Goal: Transaction & Acquisition: Book appointment/travel/reservation

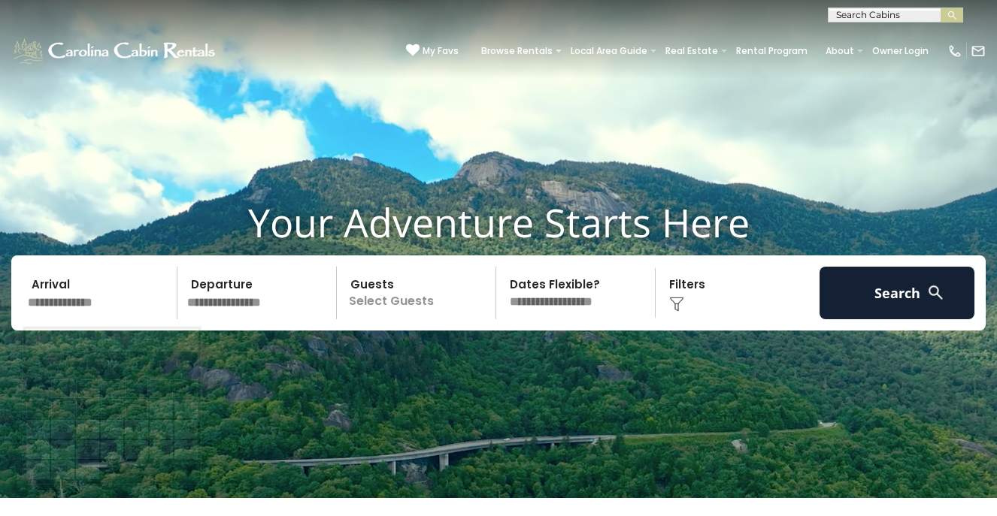
click at [82, 313] on input "text" at bounding box center [100, 293] width 155 height 53
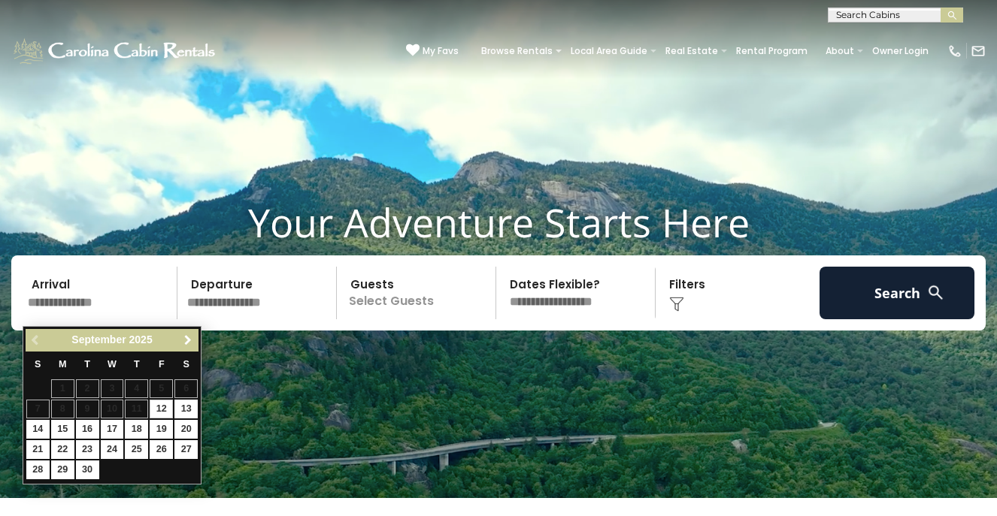
click at [187, 334] on span "Next" at bounding box center [188, 340] width 12 height 12
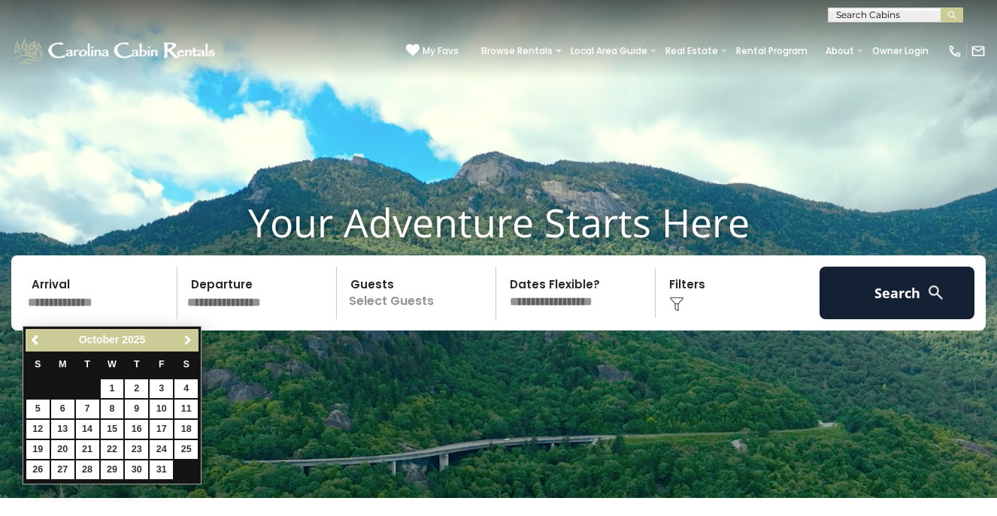
click at [188, 337] on span "Next" at bounding box center [188, 340] width 12 height 12
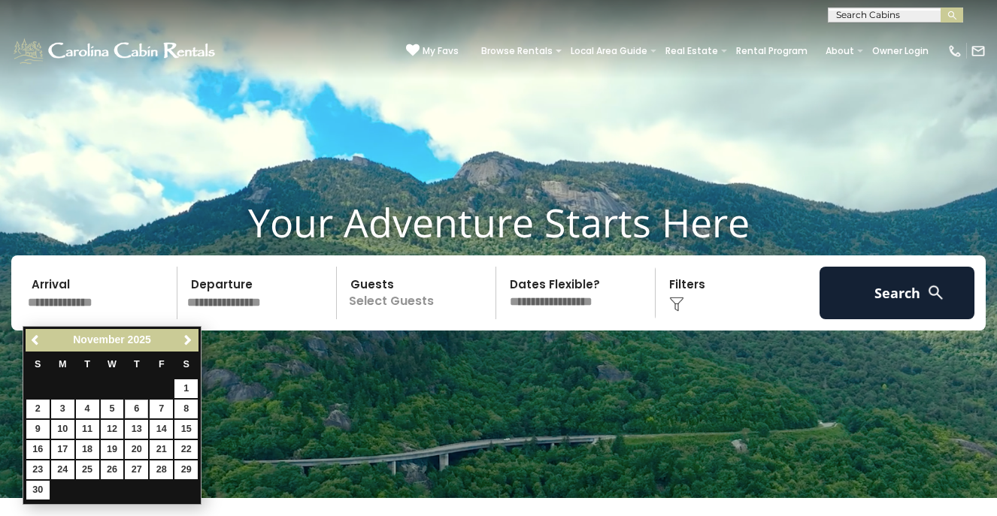
click at [138, 408] on link "6" at bounding box center [136, 409] width 23 height 19
type input "*******"
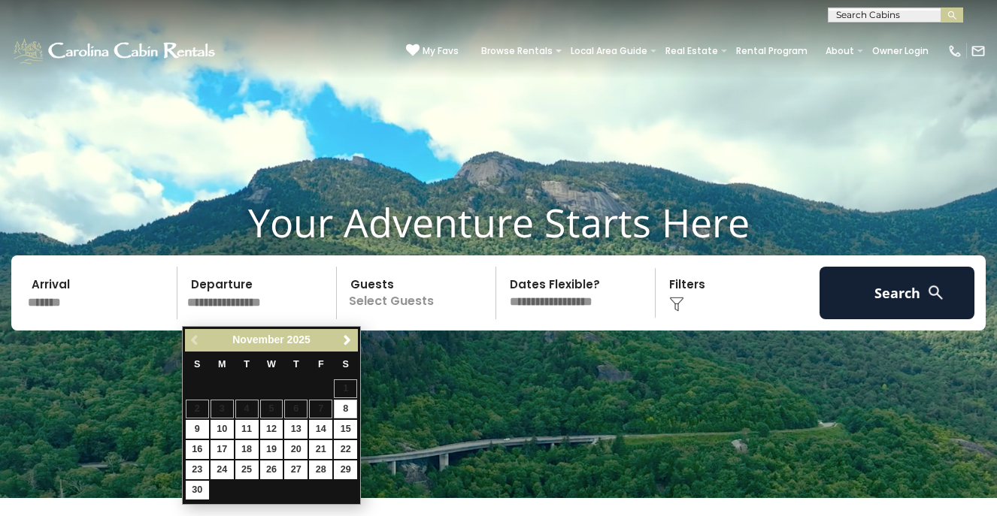
click at [346, 402] on link "8" at bounding box center [345, 409] width 23 height 19
type input "*******"
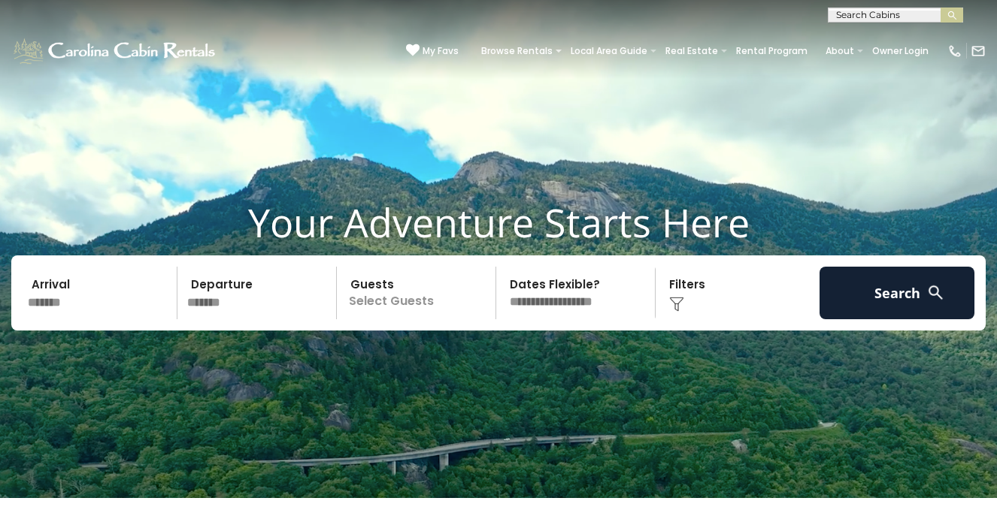
click at [418, 306] on p "Select Guests" at bounding box center [418, 293] width 154 height 53
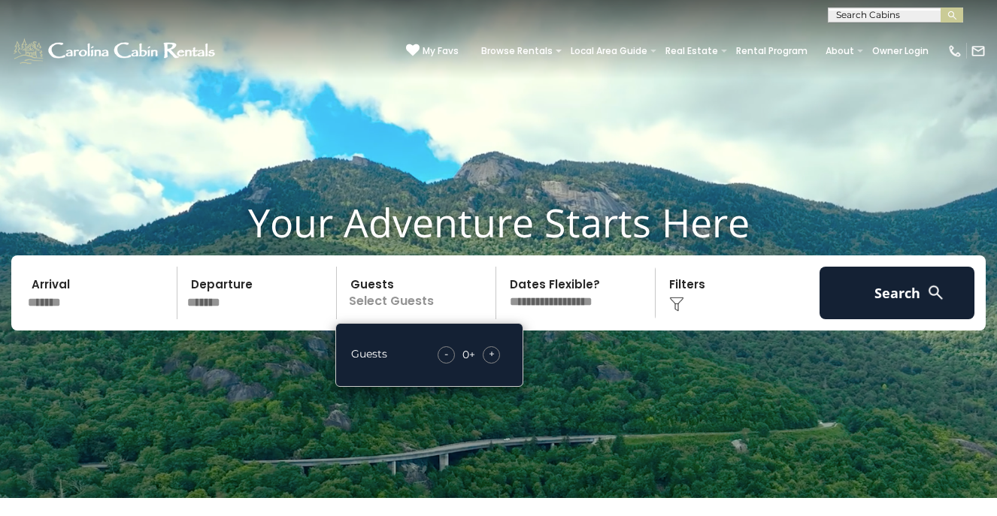
click at [494, 358] on span "+" at bounding box center [492, 353] width 6 height 15
click at [495, 361] on div "+" at bounding box center [490, 354] width 17 height 17
click at [671, 305] on img at bounding box center [676, 304] width 15 height 15
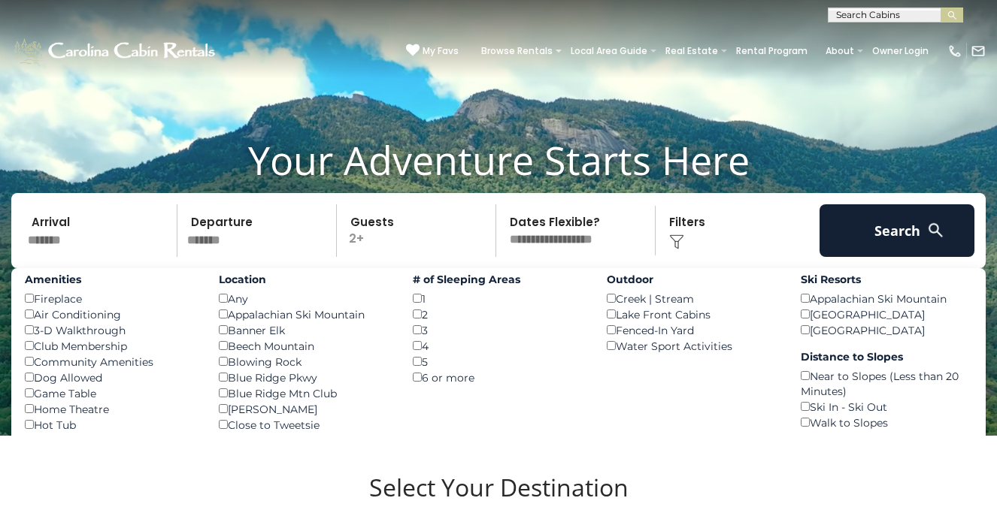
scroll to position [62, 0]
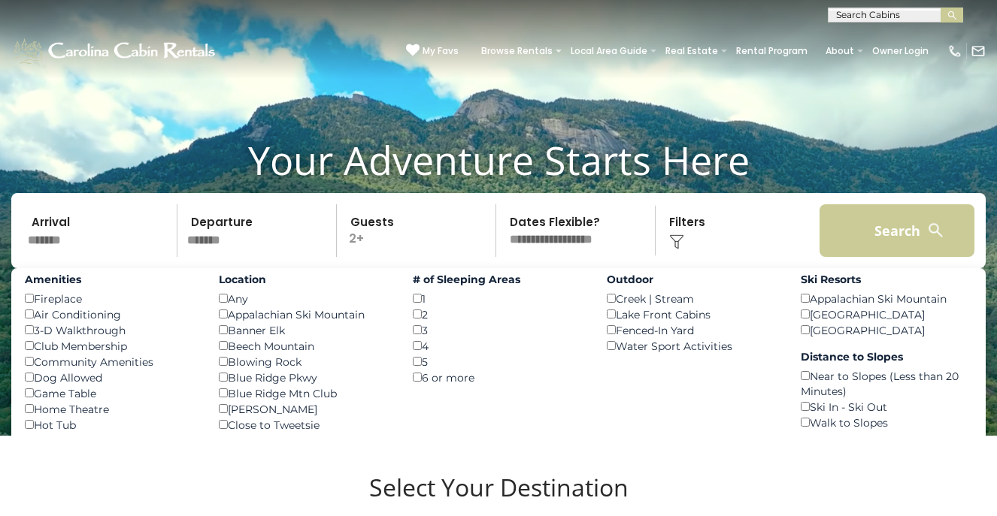
click at [888, 231] on button "Search" at bounding box center [896, 230] width 155 height 53
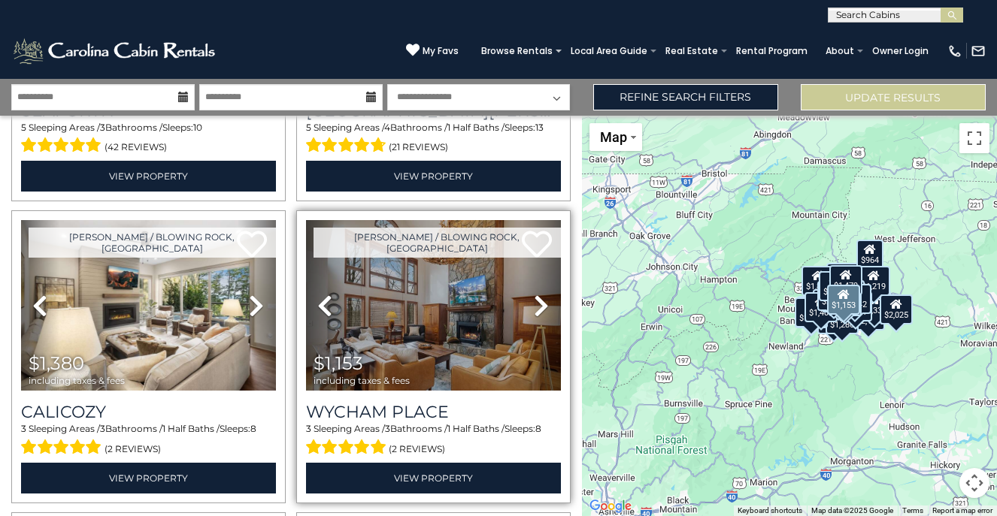
scroll to position [1774, 0]
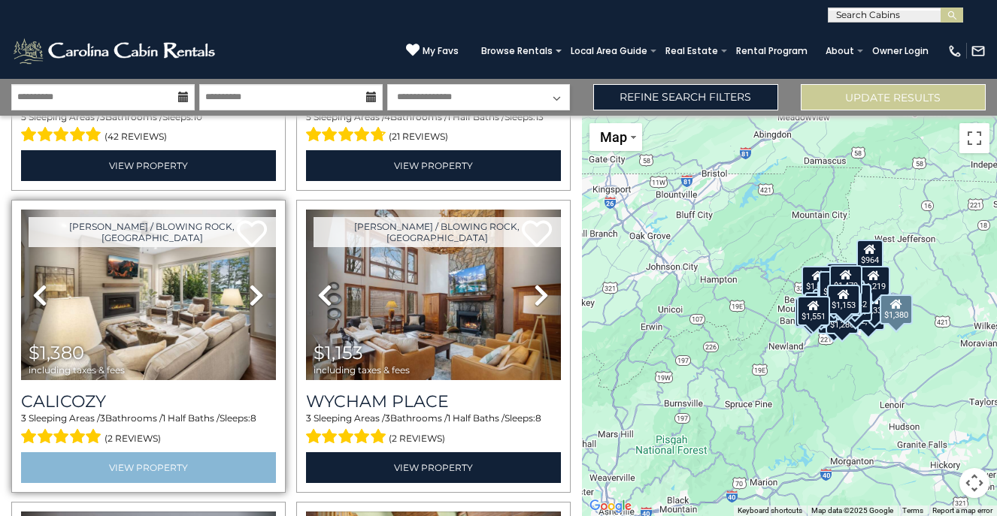
click at [138, 452] on link "View Property" at bounding box center [148, 467] width 255 height 31
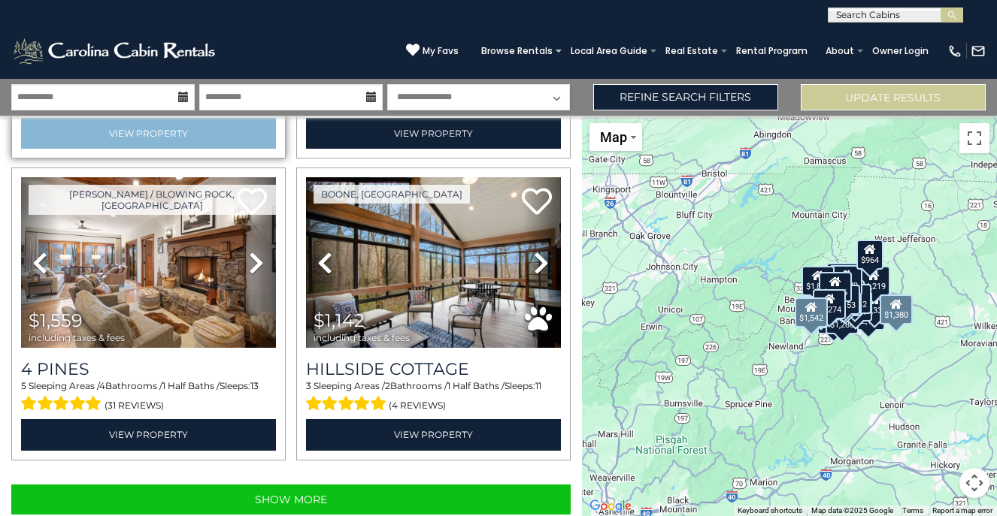
scroll to position [4218, 0]
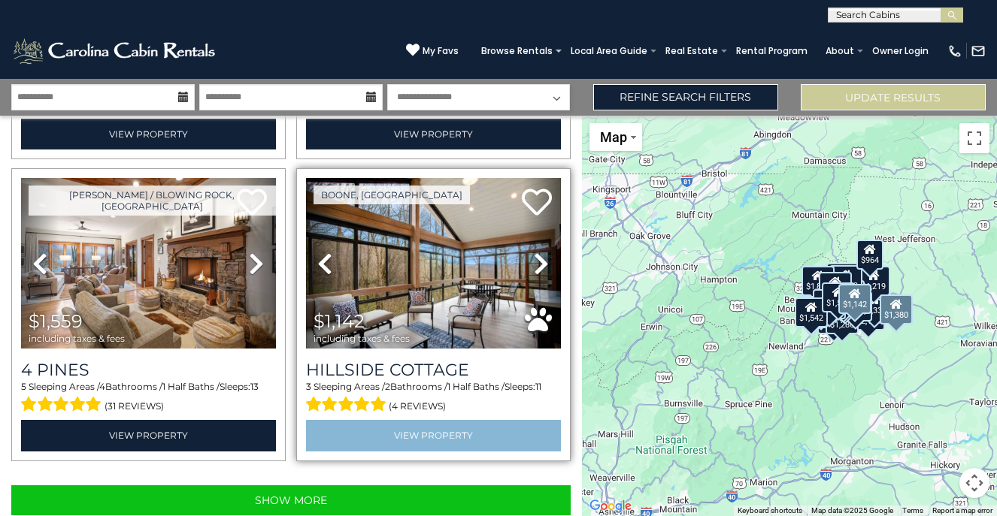
click at [421, 420] on link "View Property" at bounding box center [433, 435] width 255 height 31
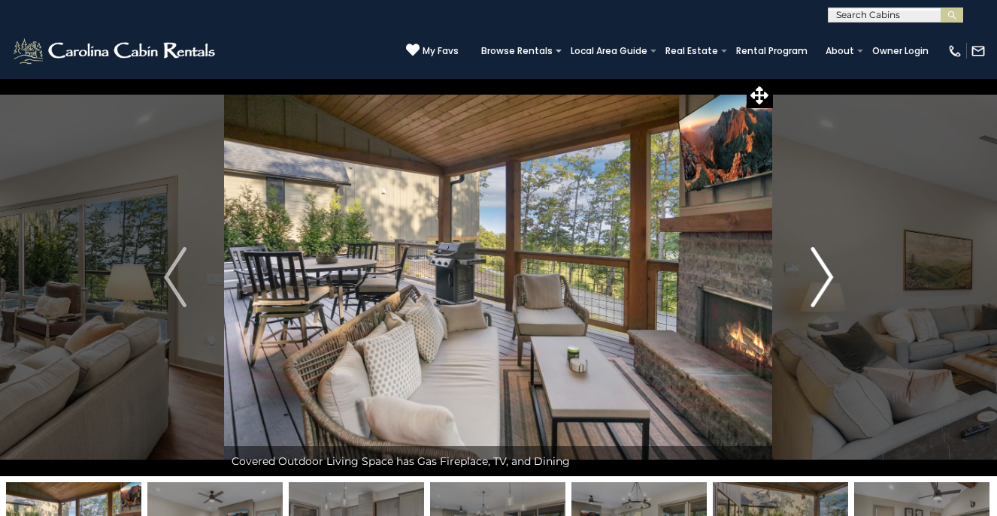
click at [831, 274] on img "Next" at bounding box center [821, 277] width 23 height 60
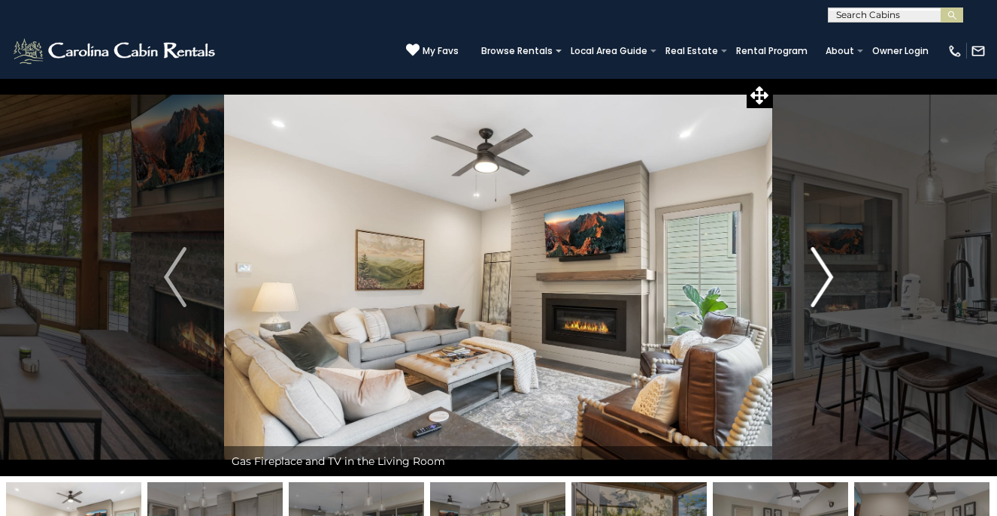
click at [831, 274] on img "Next" at bounding box center [821, 277] width 23 height 60
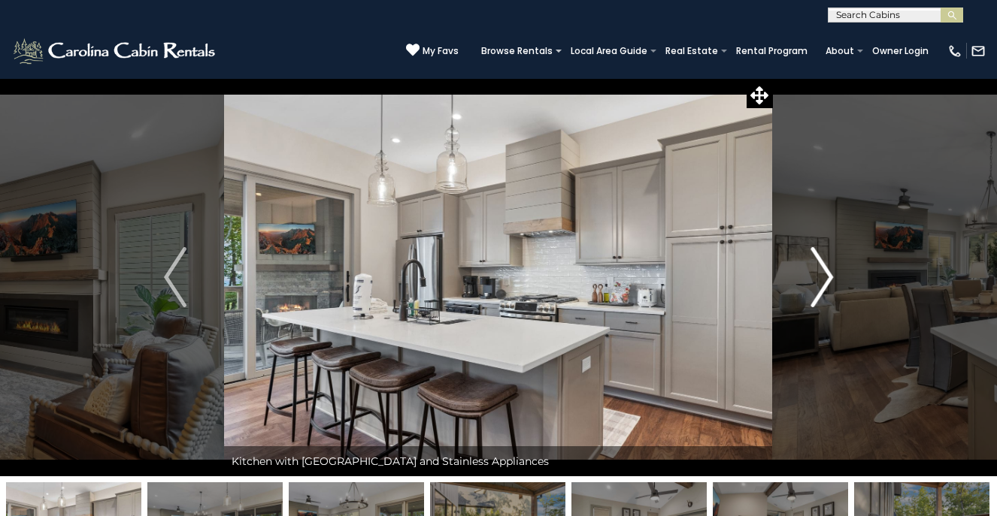
click at [832, 275] on img "Next" at bounding box center [821, 277] width 23 height 60
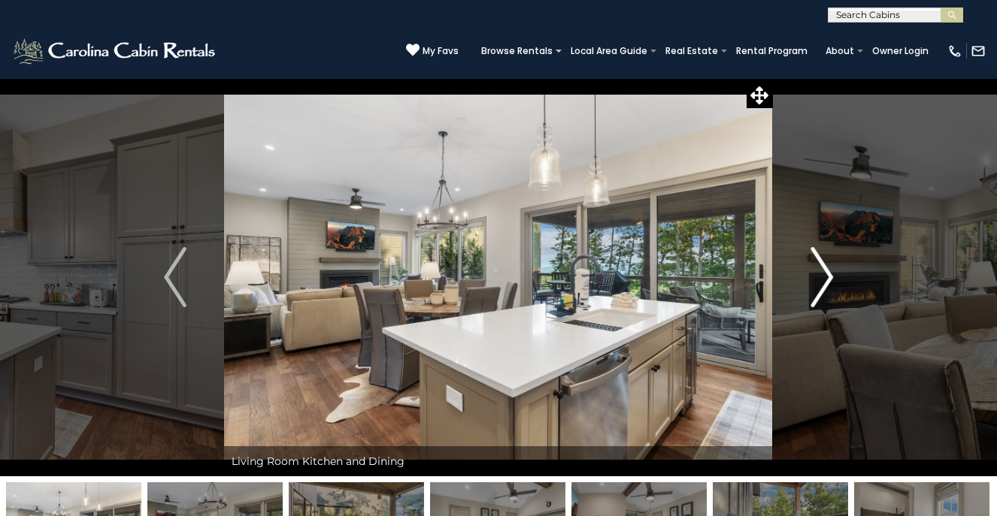
click at [832, 274] on img "Next" at bounding box center [821, 277] width 23 height 60
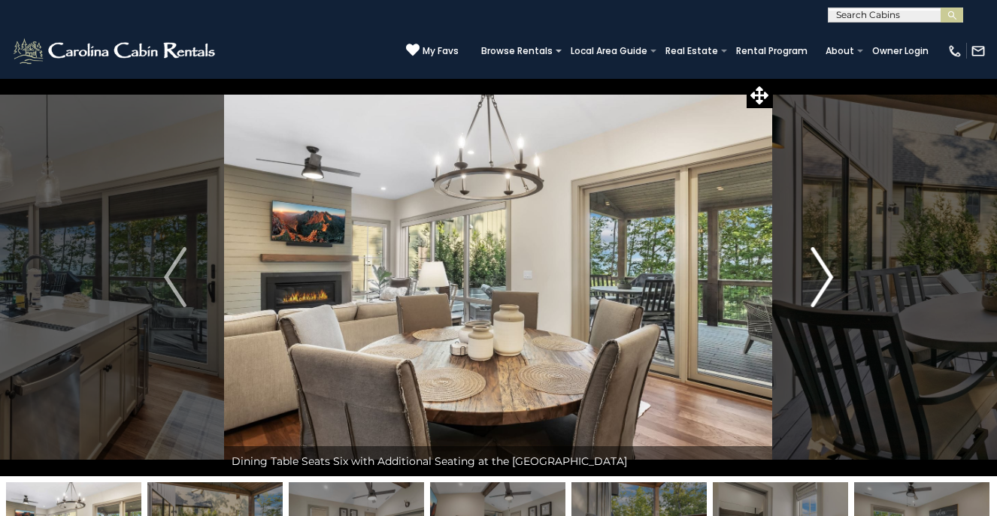
click at [832, 274] on img "Next" at bounding box center [821, 277] width 23 height 60
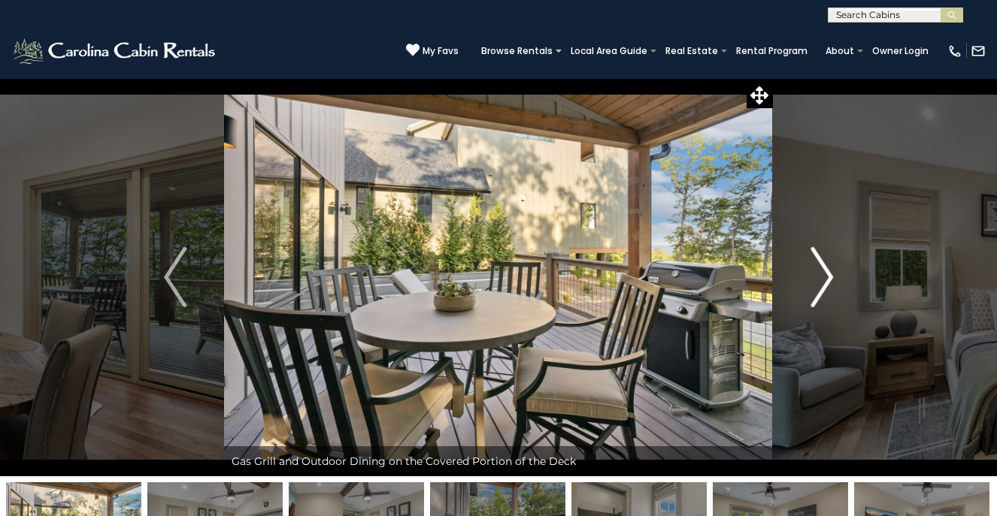
click at [832, 274] on img "Next" at bounding box center [821, 277] width 23 height 60
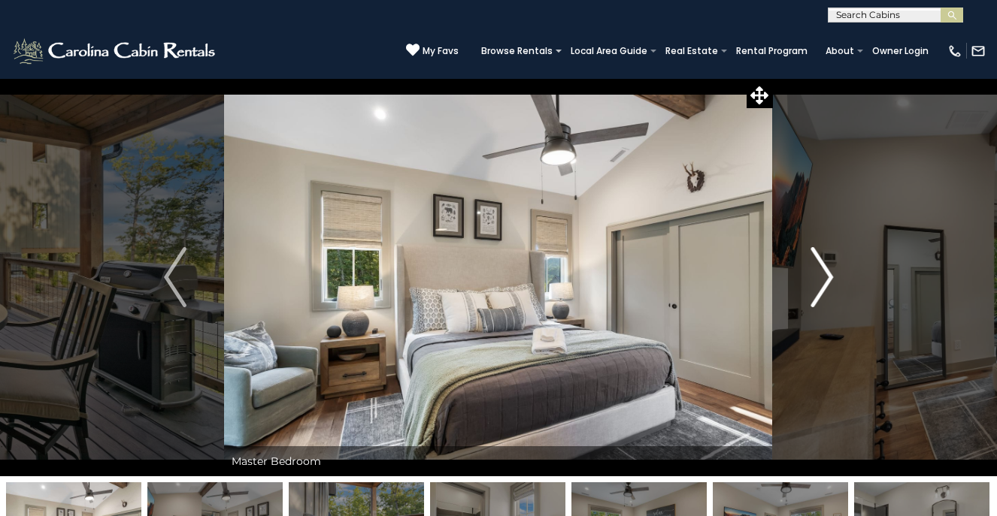
click at [832, 274] on img "Next" at bounding box center [821, 277] width 23 height 60
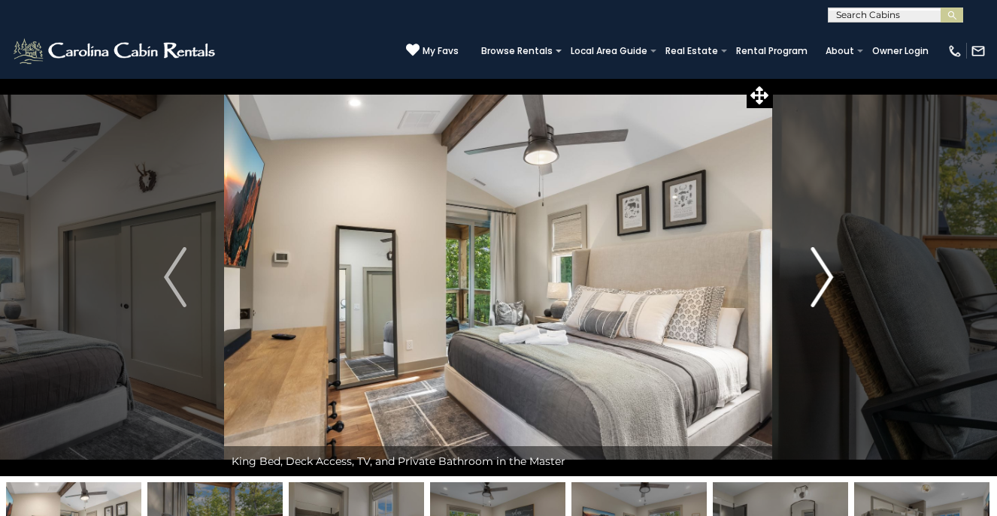
click at [832, 274] on img "Next" at bounding box center [821, 277] width 23 height 60
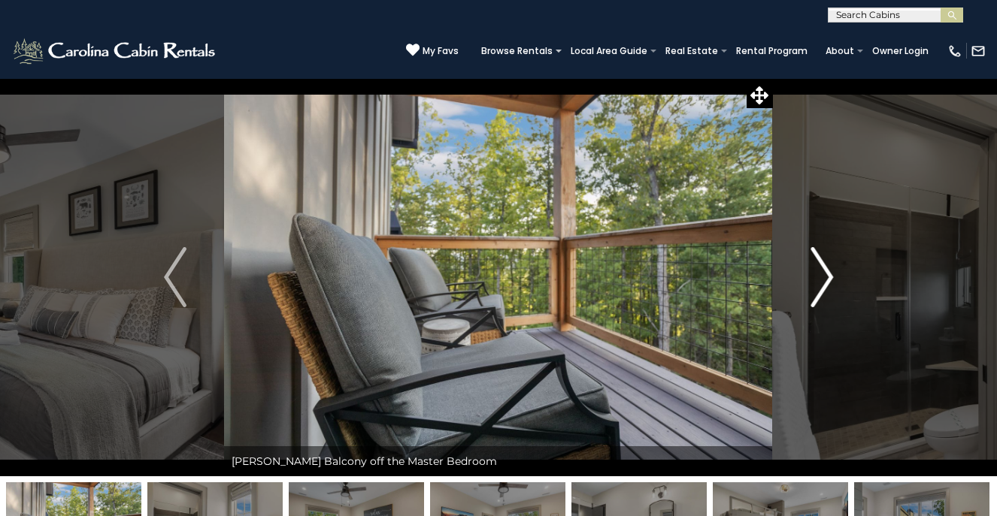
click at [832, 274] on img "Next" at bounding box center [821, 277] width 23 height 60
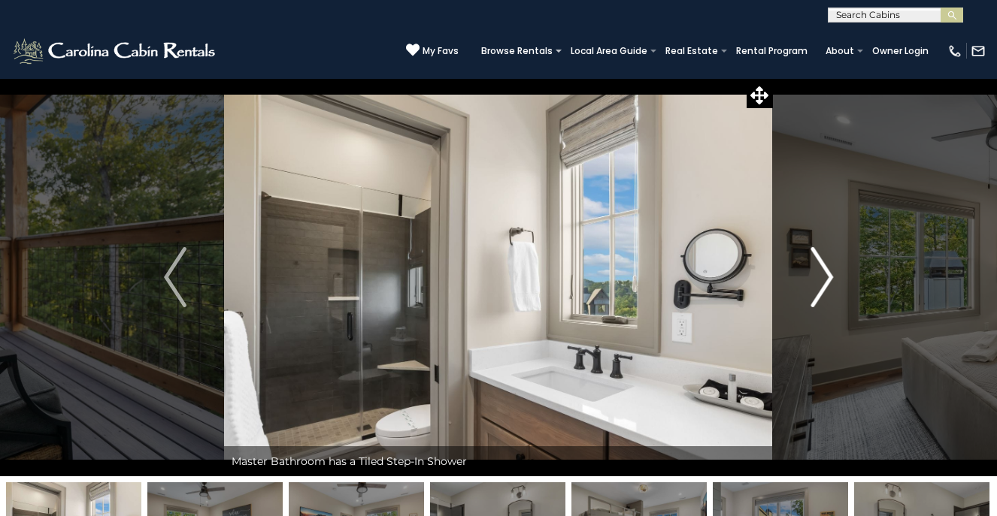
click at [833, 277] on img "Next" at bounding box center [821, 277] width 23 height 60
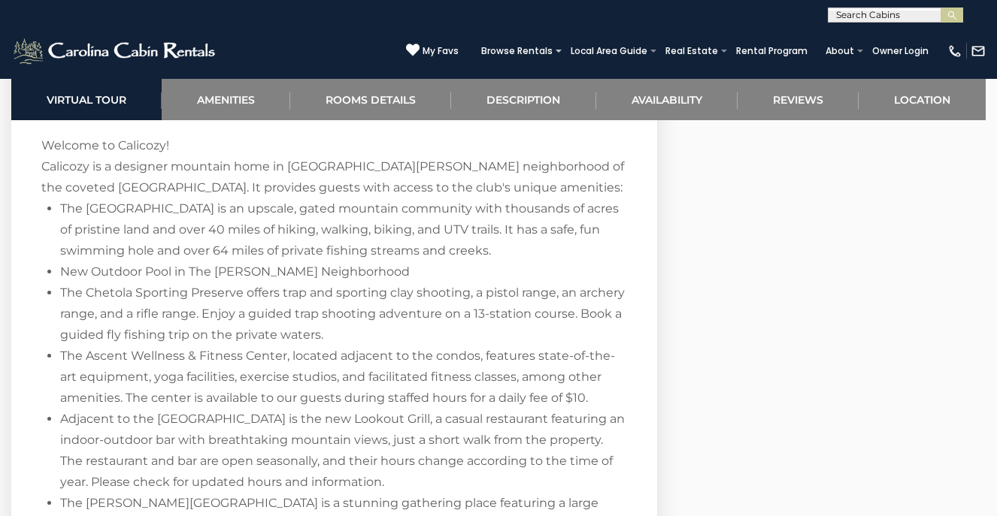
scroll to position [2083, 0]
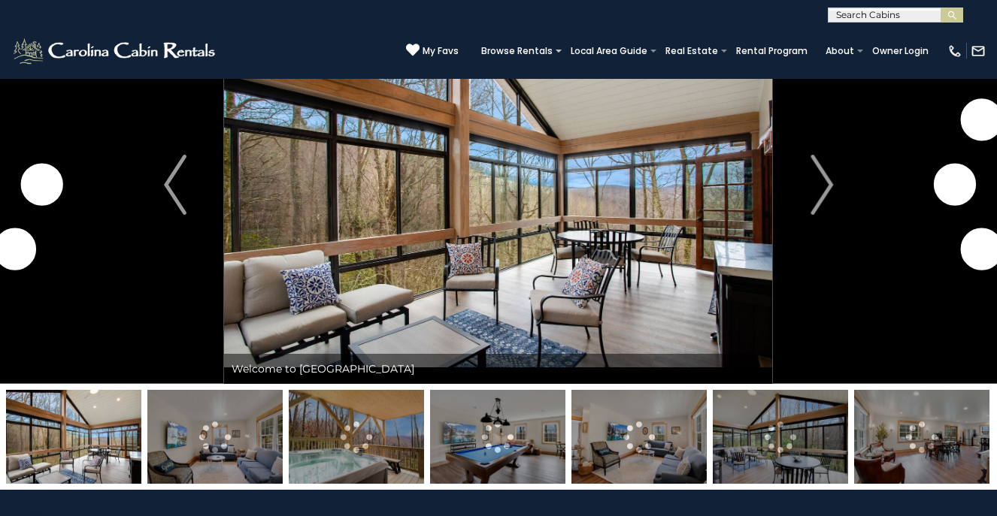
scroll to position [68, 0]
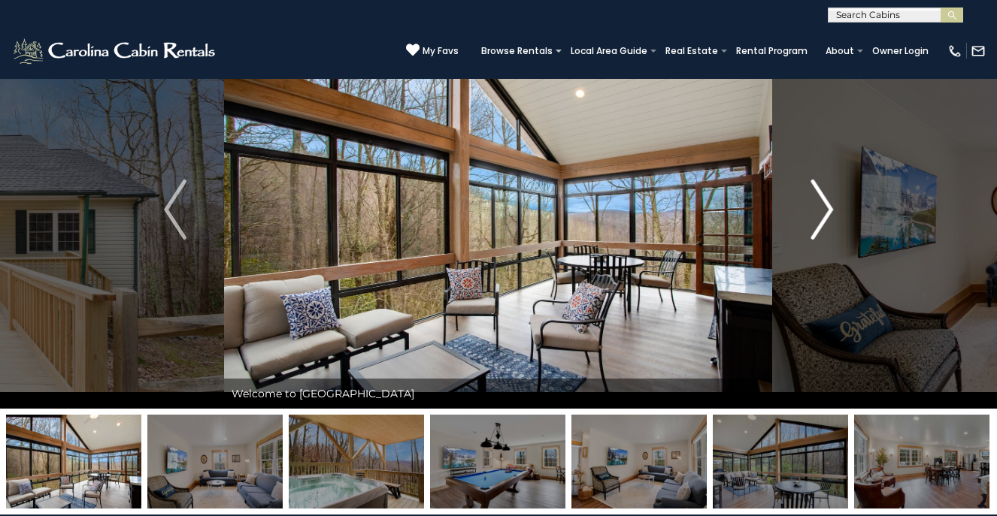
click at [829, 204] on img "Next" at bounding box center [821, 210] width 23 height 60
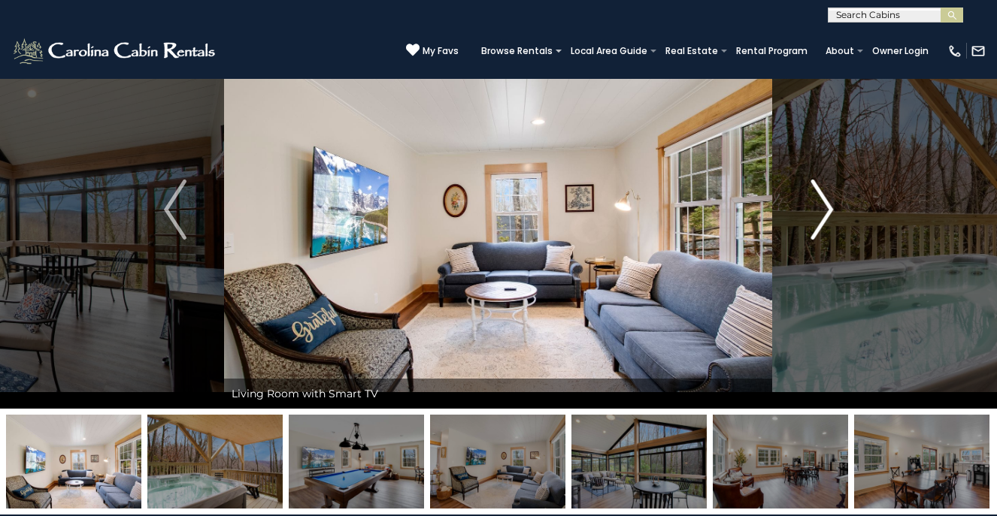
click at [831, 211] on img "Next" at bounding box center [821, 210] width 23 height 60
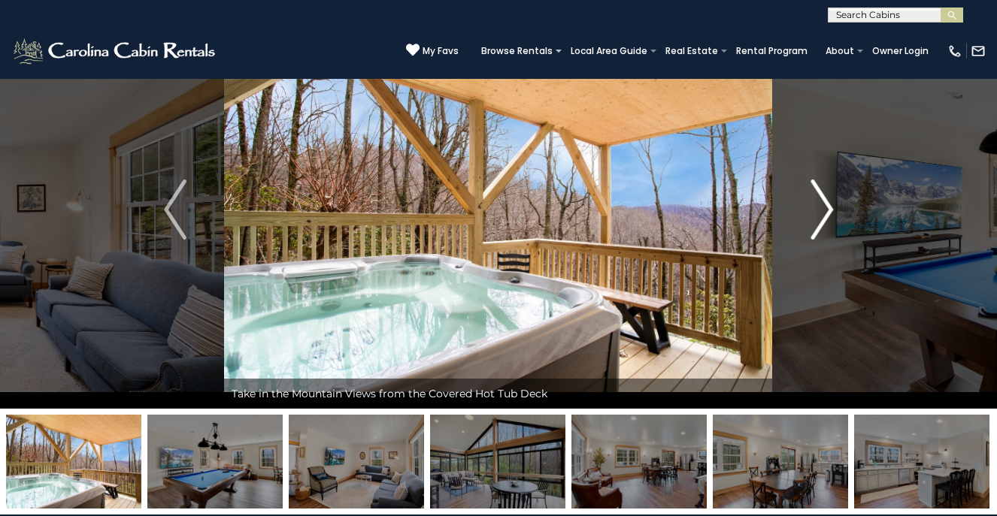
click at [833, 213] on img "Next" at bounding box center [821, 210] width 23 height 60
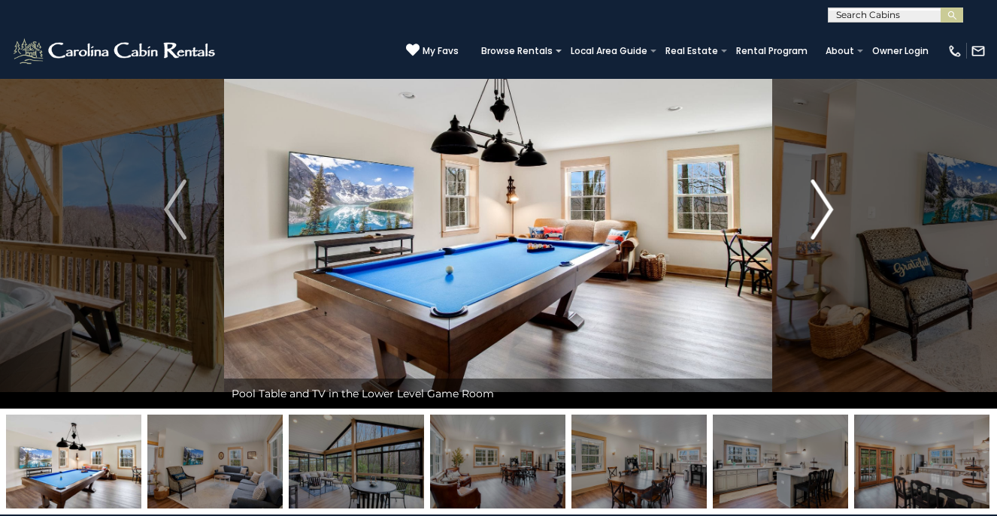
click at [826, 204] on img "Next" at bounding box center [821, 210] width 23 height 60
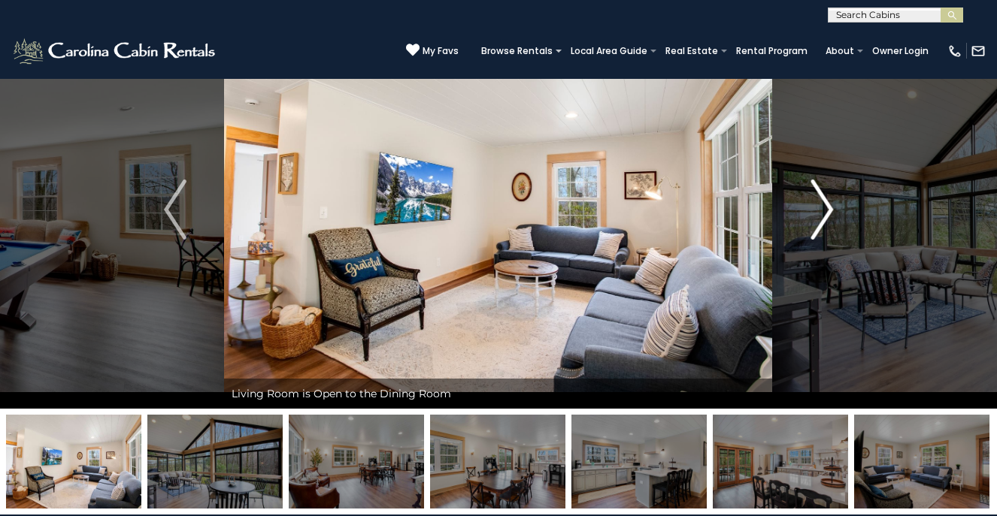
click at [827, 207] on img "Next" at bounding box center [821, 210] width 23 height 60
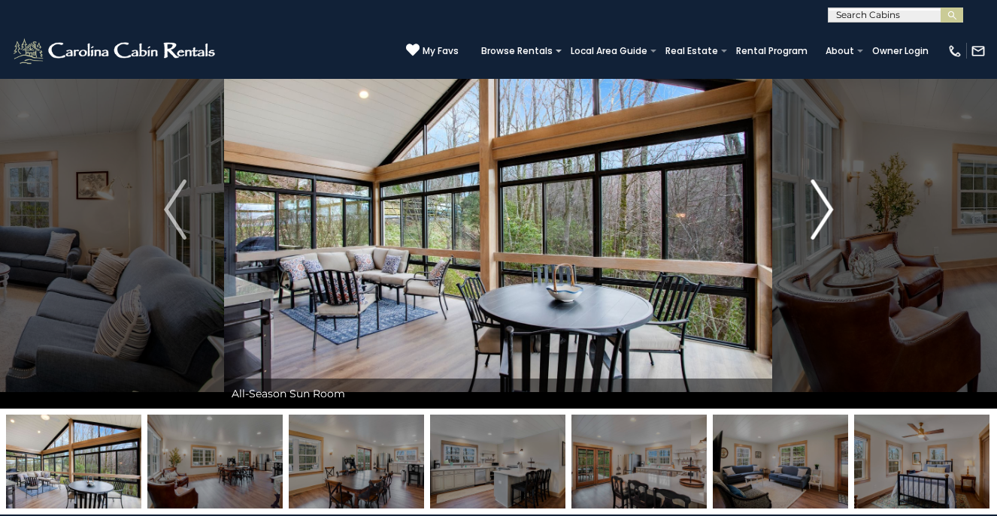
click at [828, 210] on img "Next" at bounding box center [821, 210] width 23 height 60
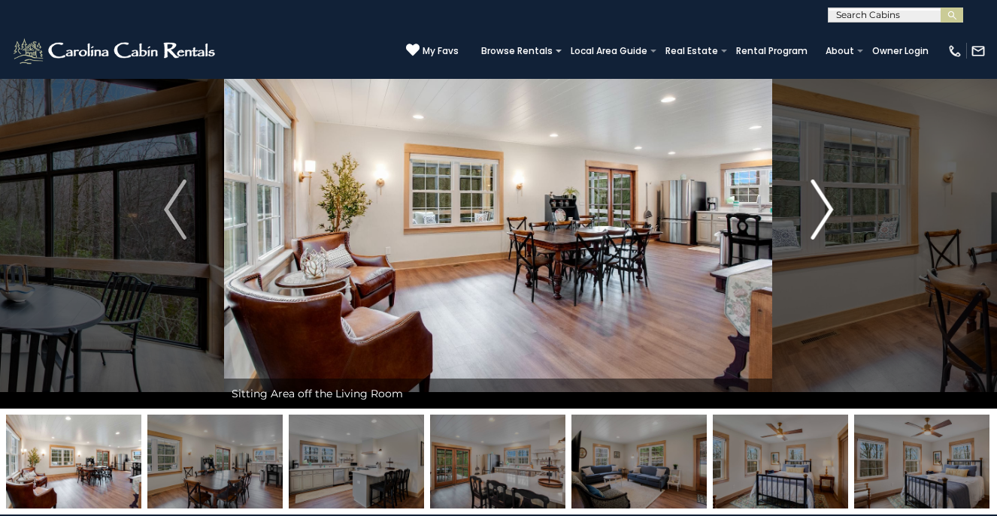
click at [828, 211] on img "Next" at bounding box center [821, 210] width 23 height 60
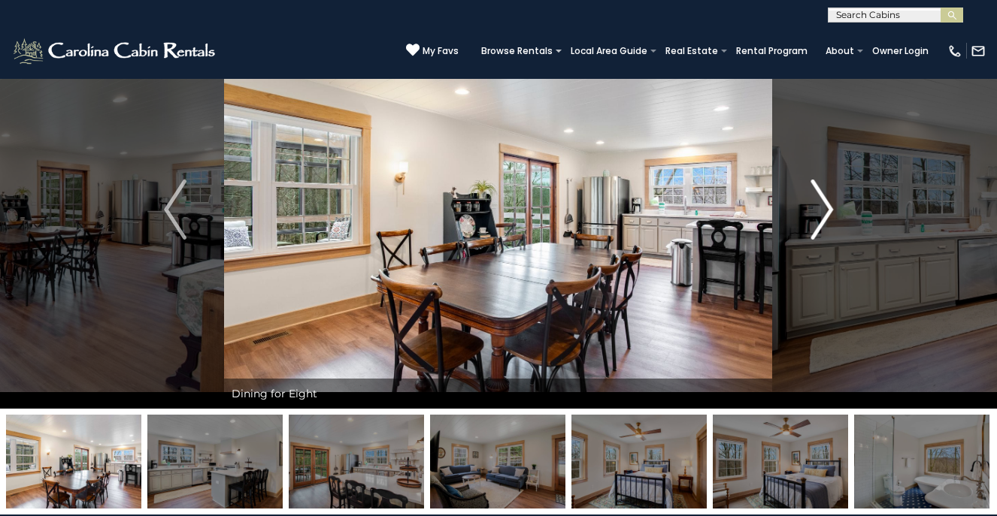
click at [830, 215] on img "Next" at bounding box center [821, 210] width 23 height 60
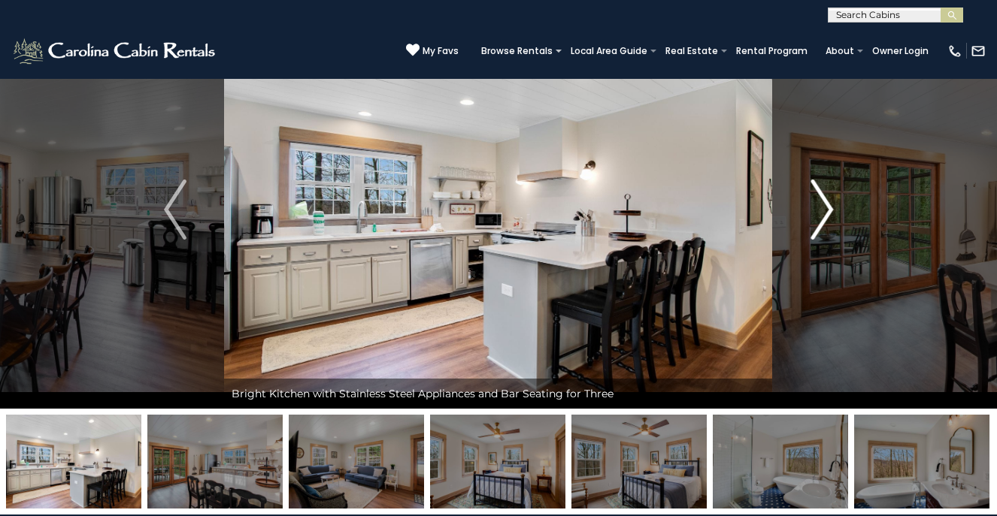
click at [827, 209] on img "Next" at bounding box center [821, 210] width 23 height 60
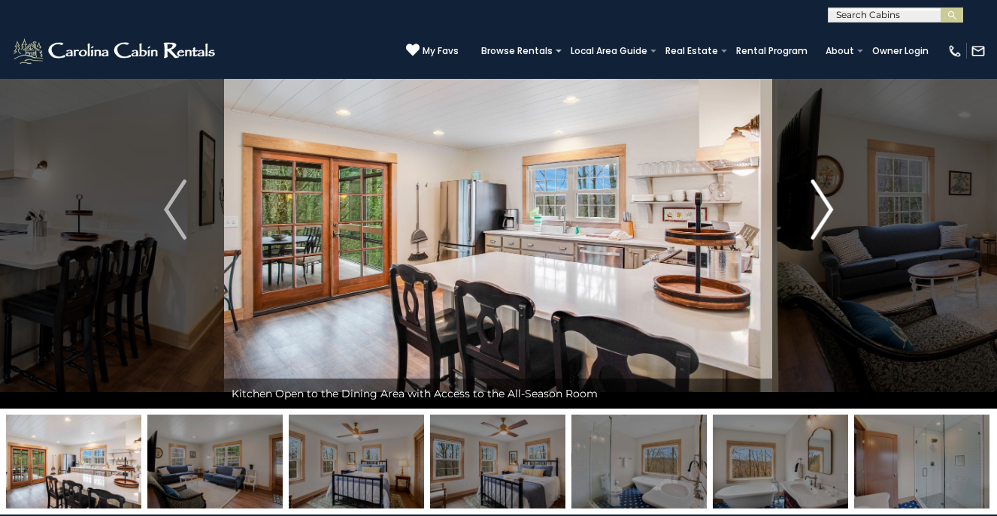
click at [828, 209] on img "Next" at bounding box center [821, 210] width 23 height 60
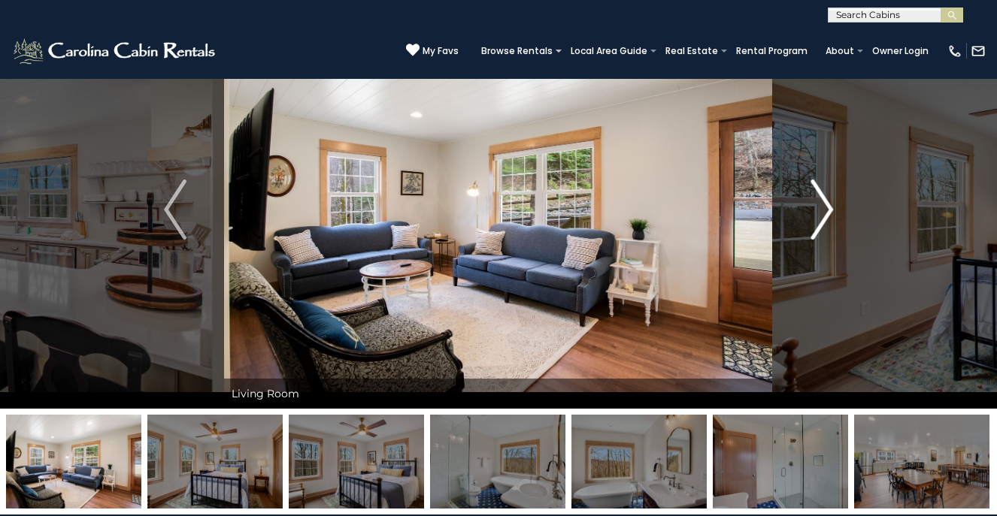
click at [828, 207] on img "Next" at bounding box center [821, 210] width 23 height 60
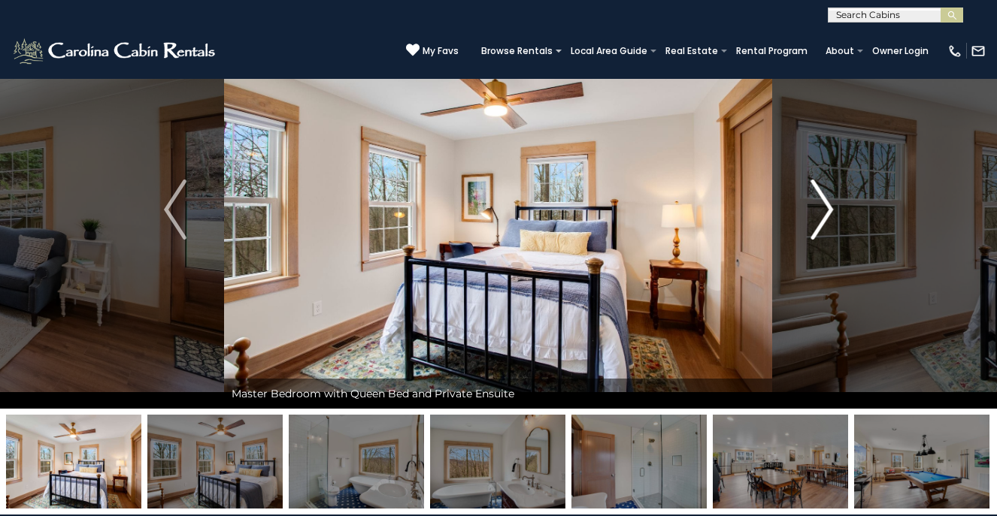
click at [831, 211] on img "Next" at bounding box center [821, 210] width 23 height 60
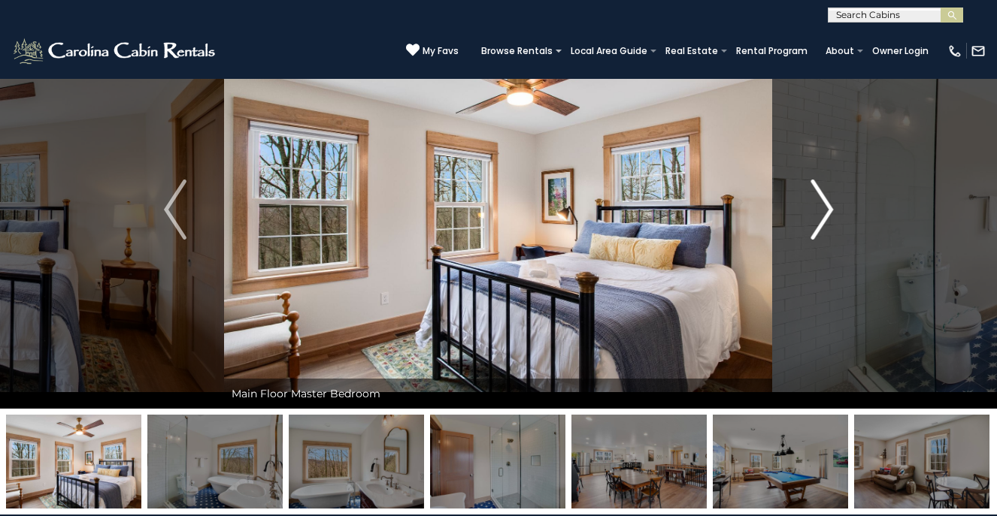
click at [831, 211] on img "Next" at bounding box center [821, 210] width 23 height 60
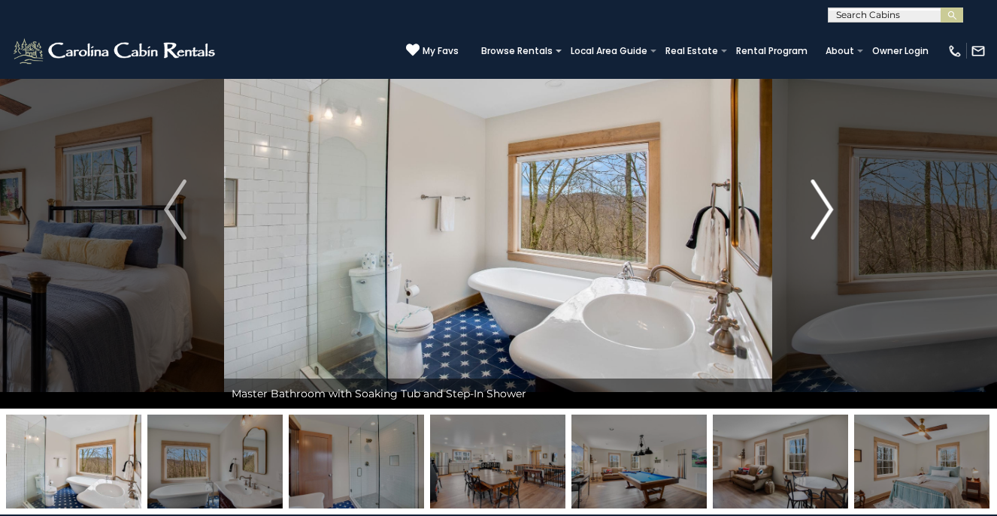
click at [831, 211] on img "Next" at bounding box center [821, 210] width 23 height 60
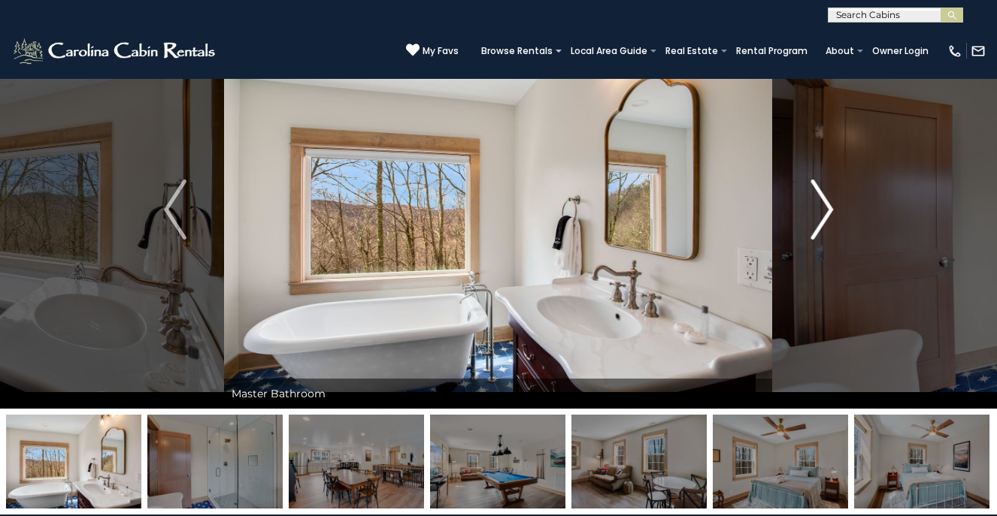
click at [831, 211] on img "Next" at bounding box center [821, 210] width 23 height 60
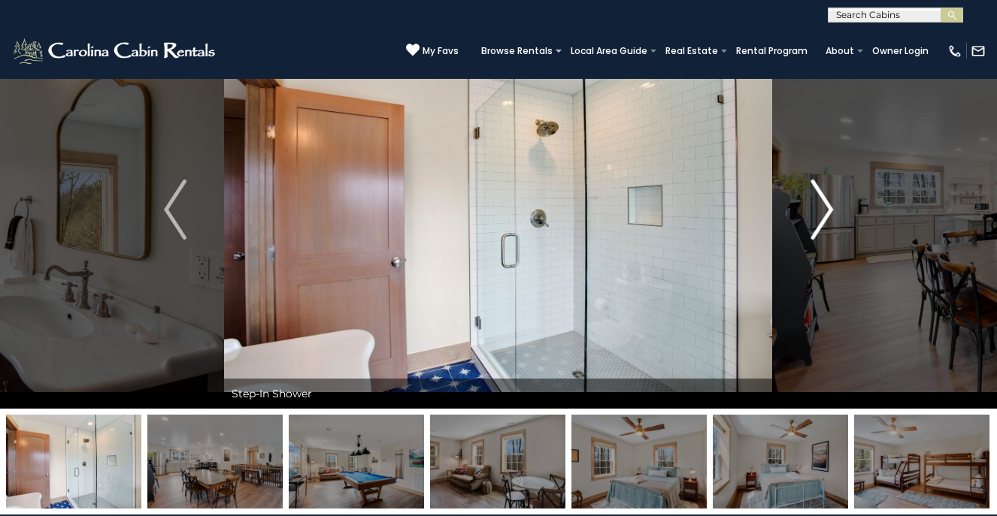
click at [831, 212] on img "Next" at bounding box center [821, 210] width 23 height 60
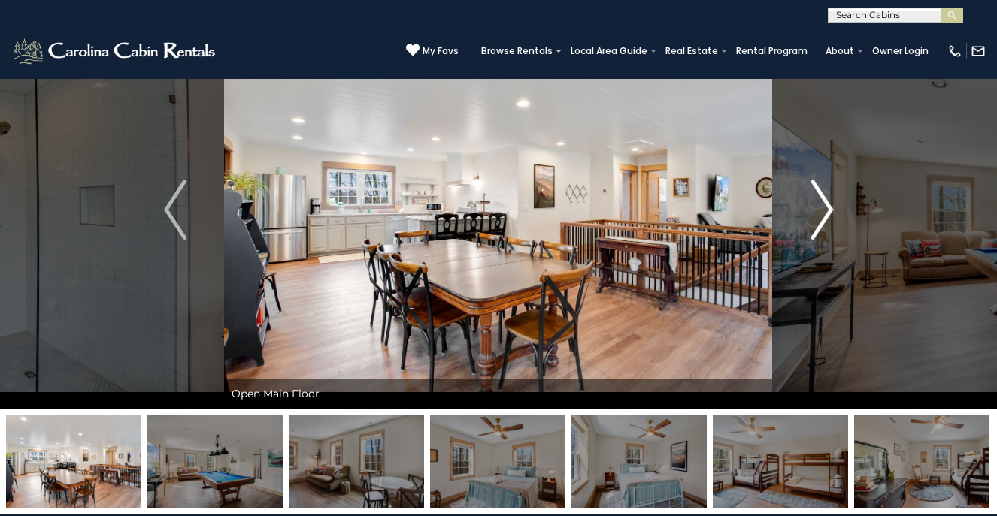
click at [833, 213] on img "Next" at bounding box center [821, 210] width 23 height 60
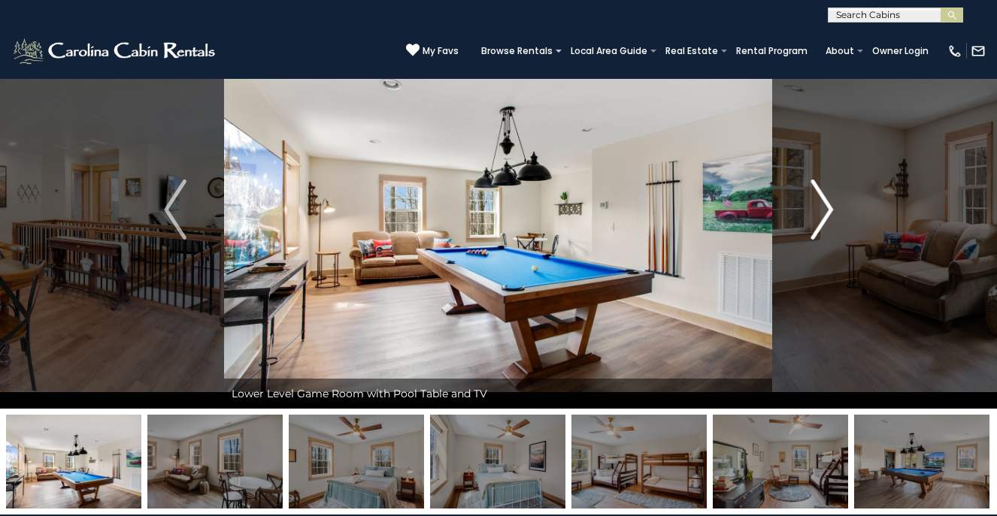
click at [829, 202] on img "Next" at bounding box center [821, 210] width 23 height 60
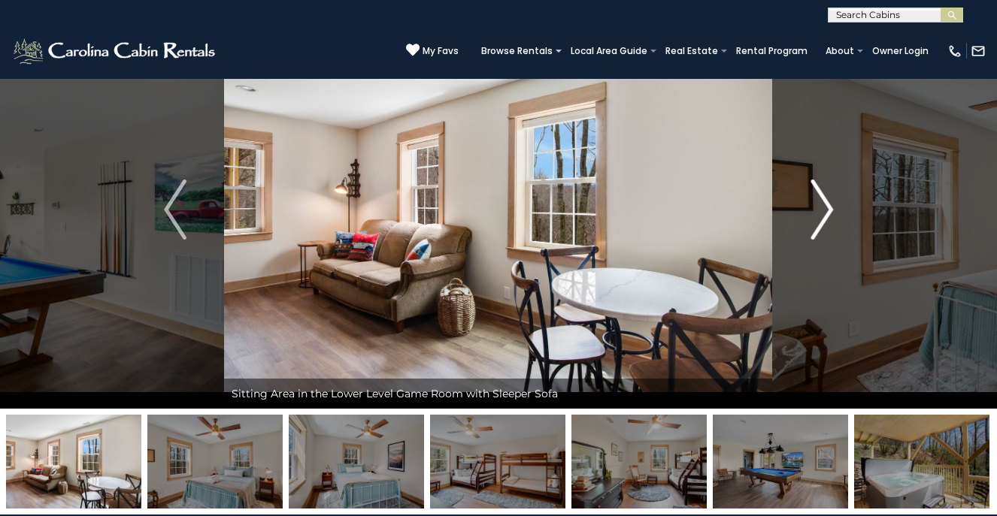
click at [827, 195] on img "Next" at bounding box center [821, 210] width 23 height 60
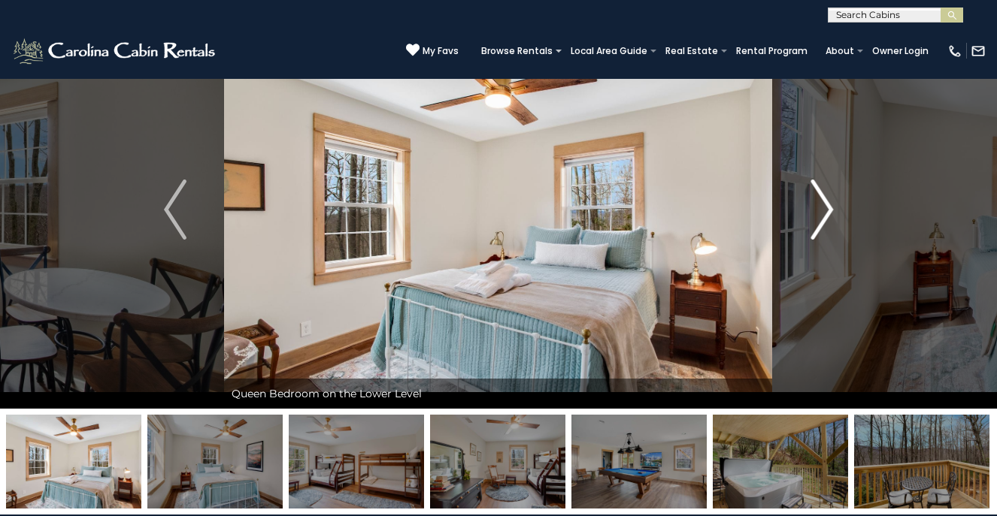
click at [825, 205] on img "Next" at bounding box center [821, 210] width 23 height 60
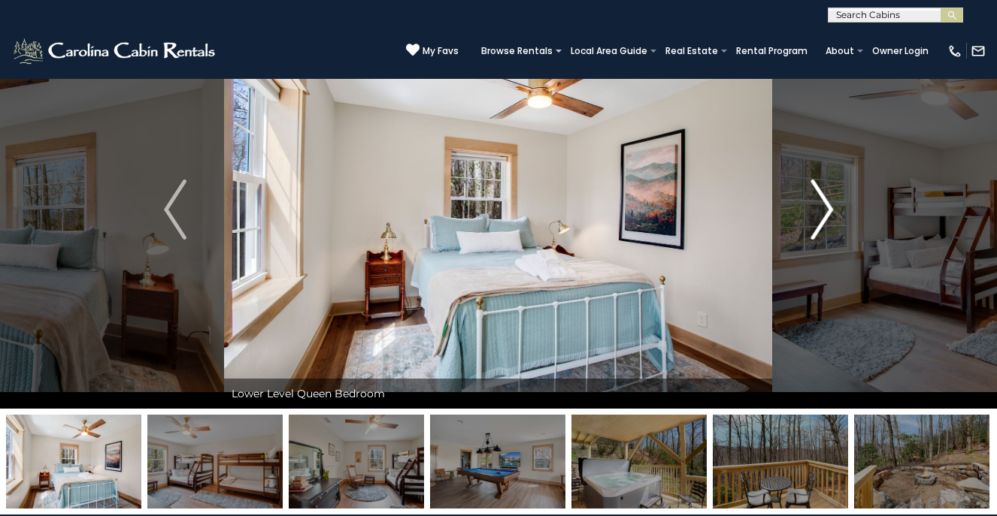
click at [825, 204] on img "Next" at bounding box center [821, 210] width 23 height 60
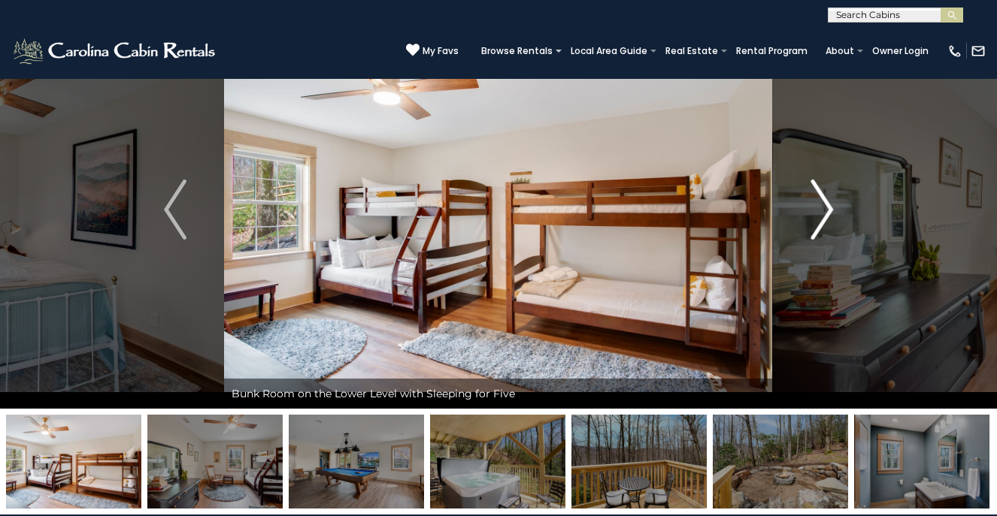
click at [827, 207] on img "Next" at bounding box center [821, 210] width 23 height 60
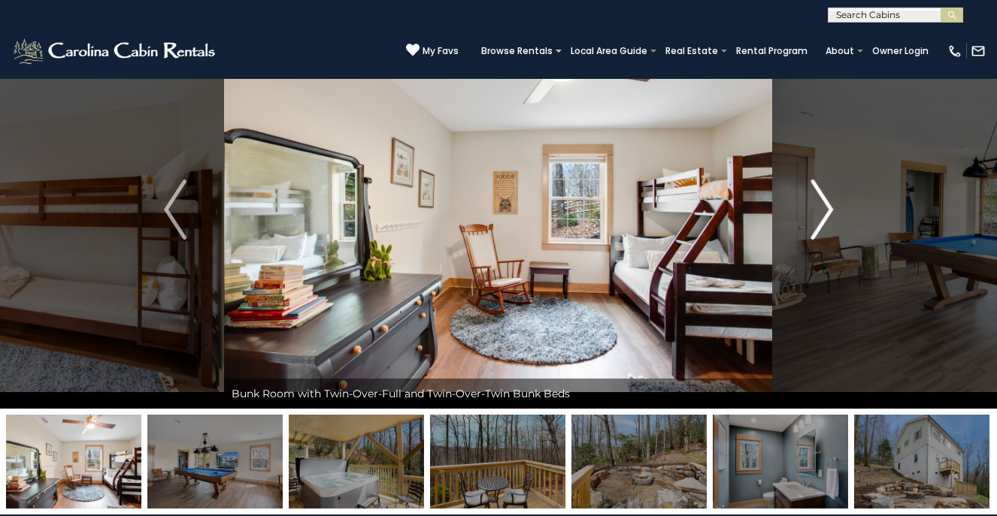
click at [827, 207] on img "Next" at bounding box center [821, 210] width 23 height 60
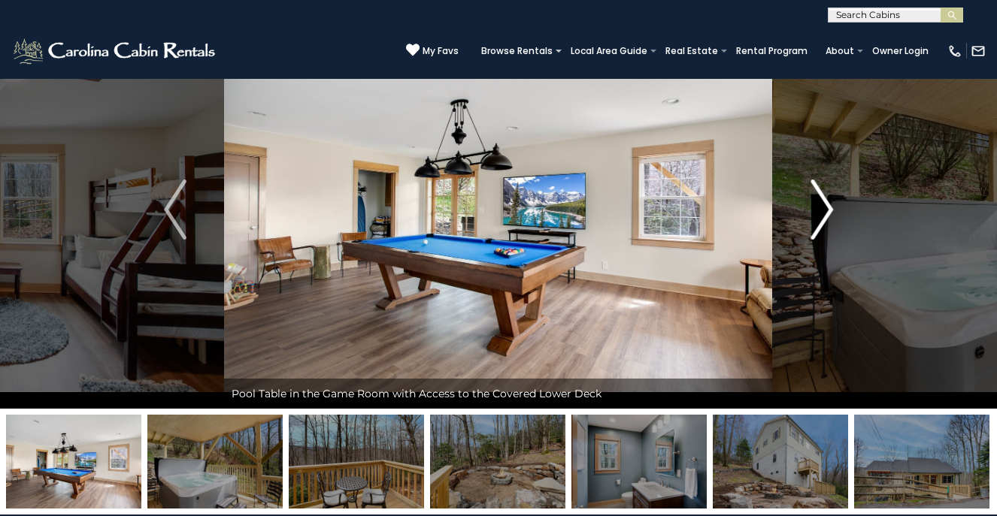
click at [827, 207] on img "Next" at bounding box center [821, 210] width 23 height 60
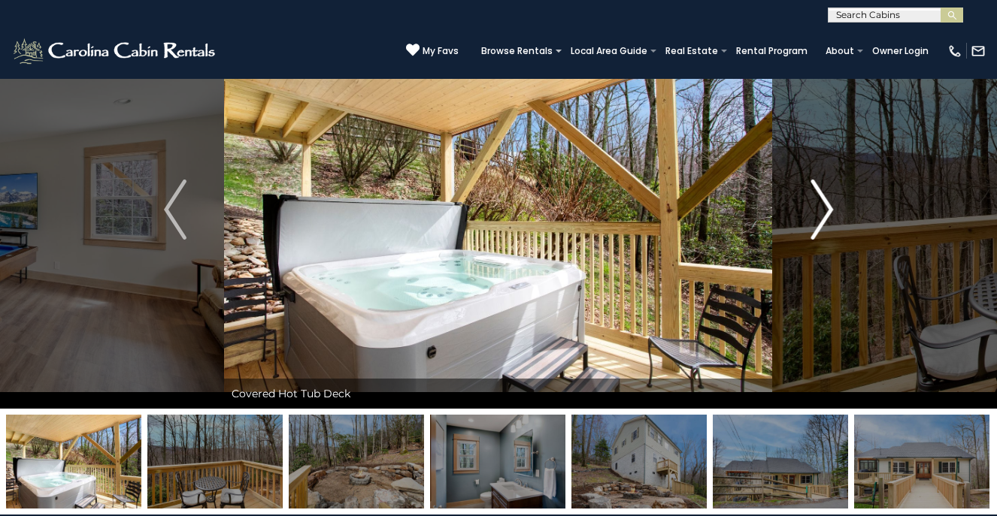
click at [828, 208] on img "Next" at bounding box center [821, 210] width 23 height 60
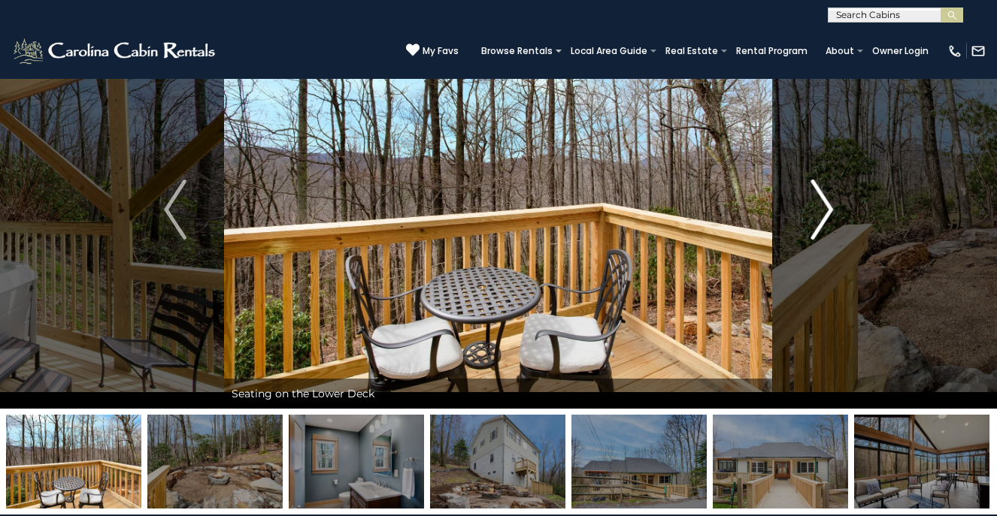
click at [828, 208] on img "Next" at bounding box center [821, 210] width 23 height 60
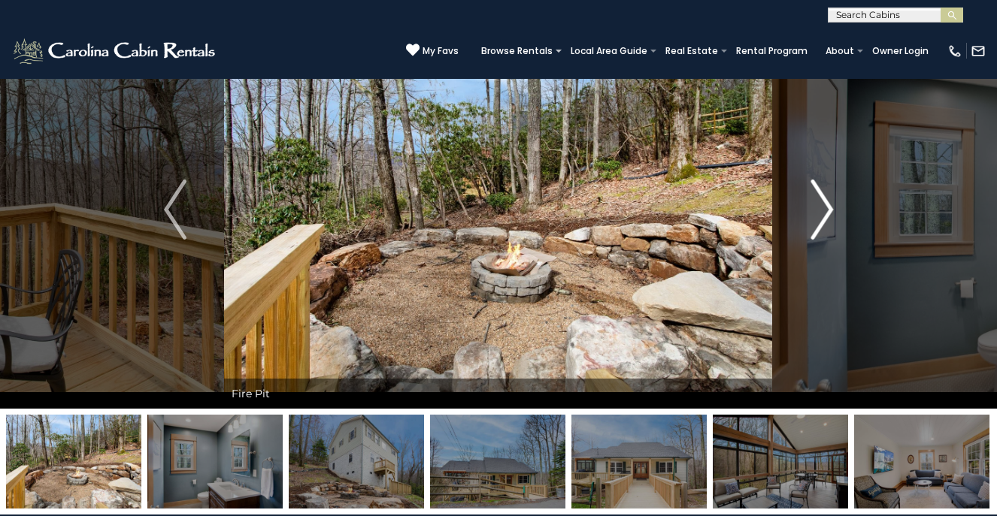
click at [828, 209] on img "Next" at bounding box center [821, 210] width 23 height 60
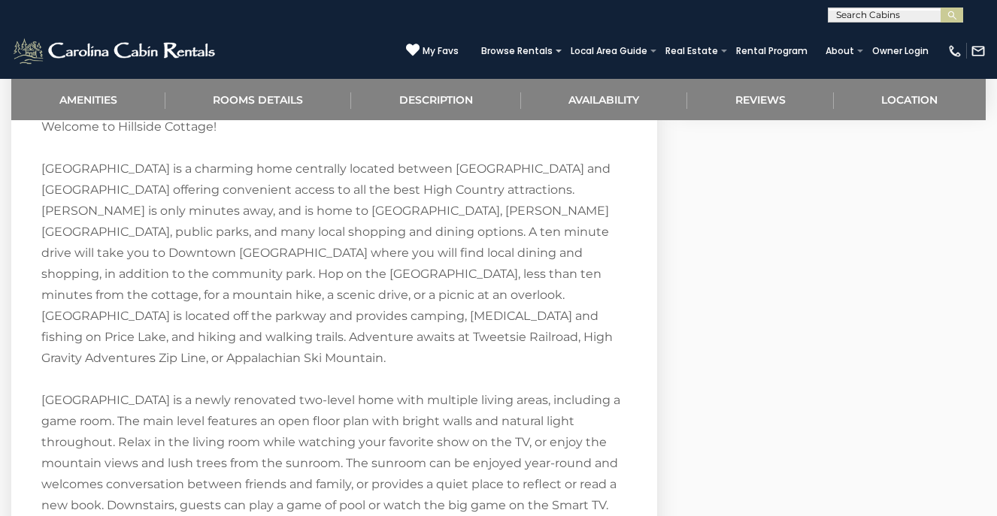
scroll to position [1561, 0]
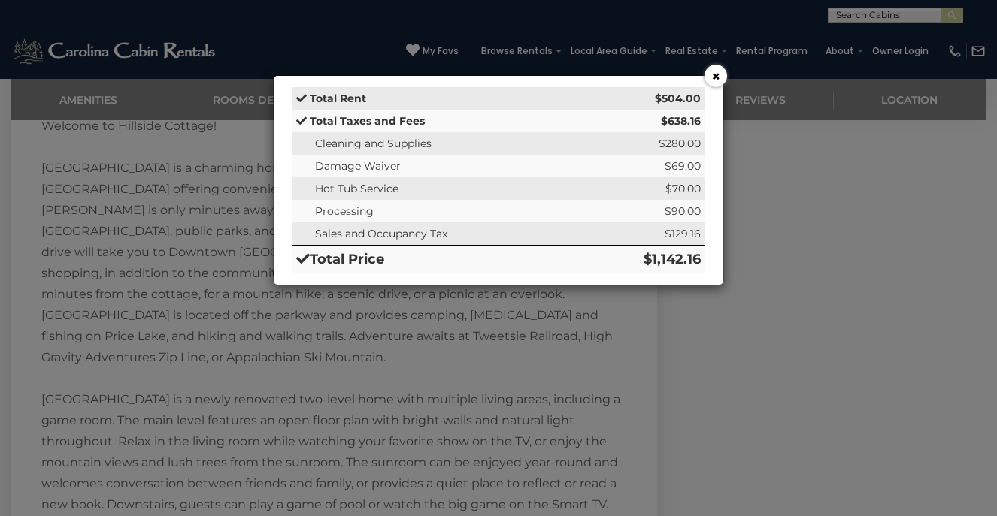
click at [719, 72] on button "×" at bounding box center [715, 76] width 23 height 23
